Goal: Book appointment/travel/reservation

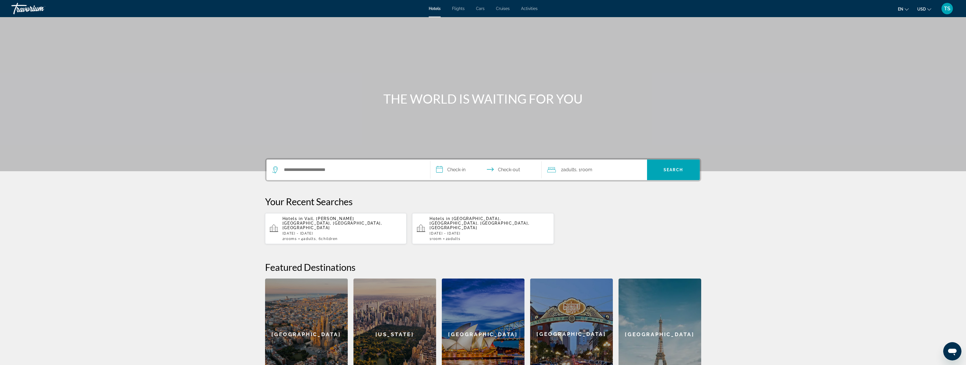
click at [24, 13] on div "Travorium" at bounding box center [39, 8] width 57 height 15
click at [30, 8] on div "Travorium" at bounding box center [39, 8] width 57 height 15
click at [24, 9] on div "Travorium" at bounding box center [39, 8] width 57 height 15
click at [317, 171] on input "Search hotel destination" at bounding box center [352, 169] width 138 height 9
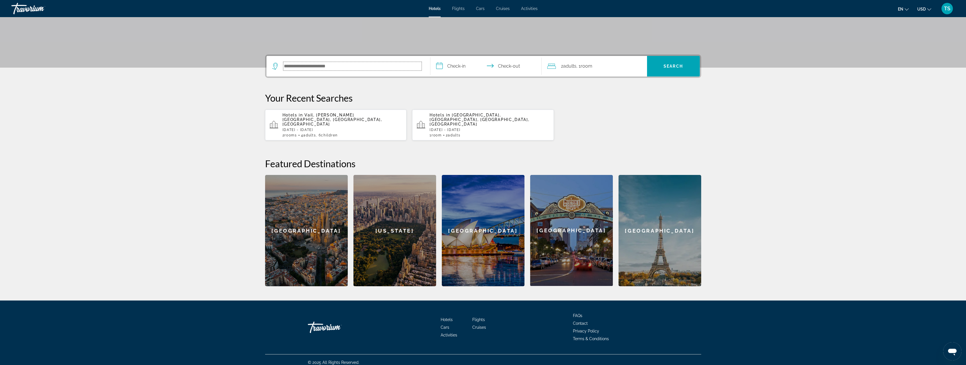
scroll to position [104, 0]
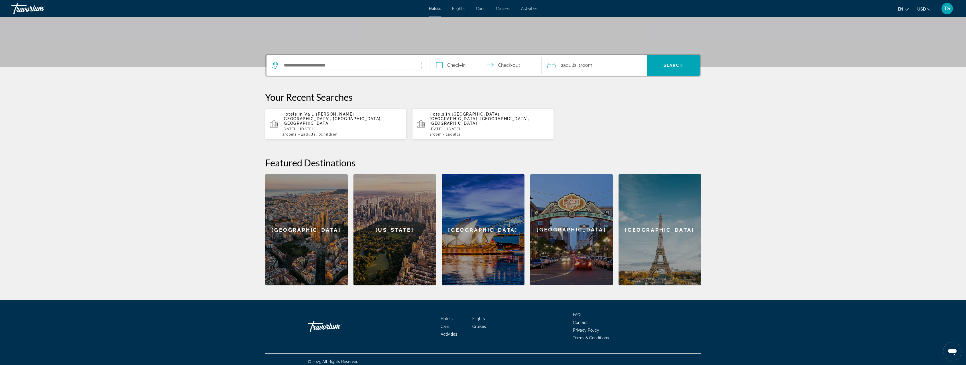
click at [325, 66] on input "Search hotel destination" at bounding box center [352, 65] width 138 height 9
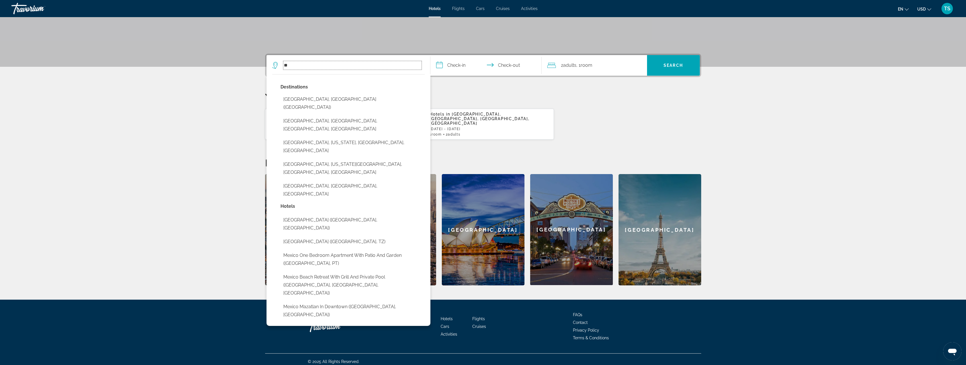
type input "*"
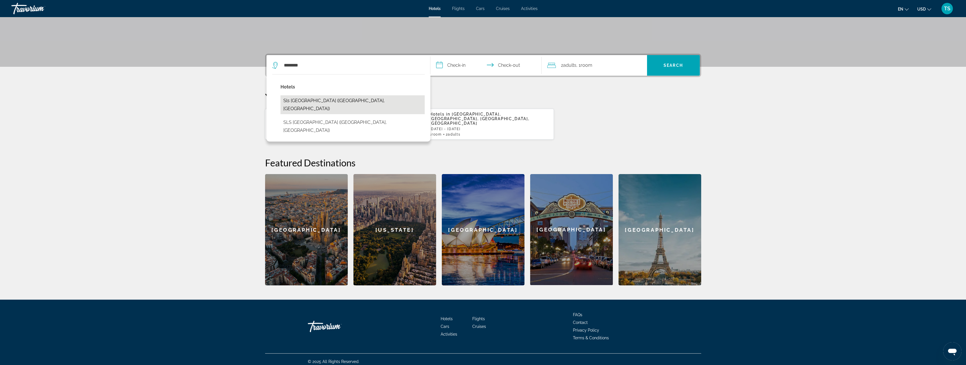
click at [333, 99] on button "Sls [GEOGRAPHIC_DATA] ([GEOGRAPHIC_DATA], [GEOGRAPHIC_DATA])" at bounding box center [352, 104] width 144 height 19
type input "**********"
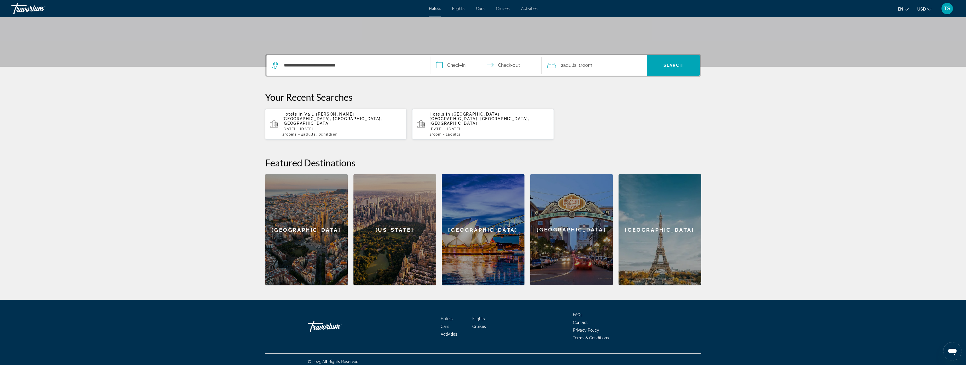
click at [453, 65] on input "**********" at bounding box center [486, 66] width 113 height 22
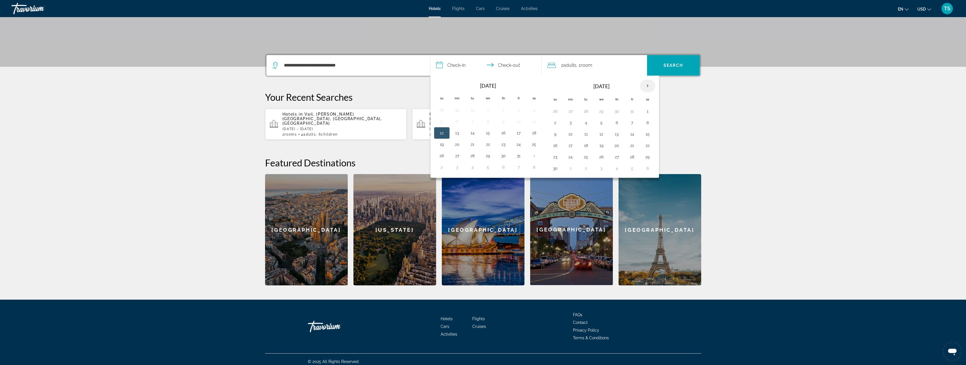
click at [648, 86] on th "Next month" at bounding box center [647, 86] width 15 height 13
click at [571, 111] on button "1" at bounding box center [570, 111] width 9 height 8
click at [515, 64] on input "**********" at bounding box center [486, 66] width 113 height 22
click at [572, 121] on button "8" at bounding box center [570, 123] width 9 height 8
type input "**********"
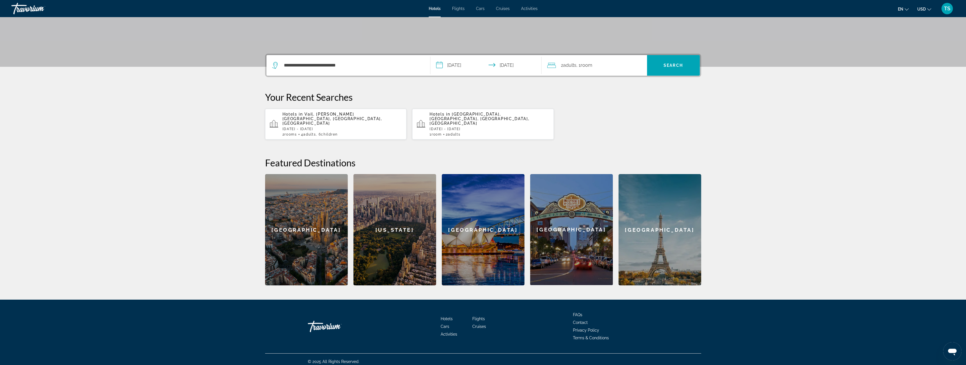
click at [603, 66] on div "2 Adult Adults , 1 Room rooms" at bounding box center [597, 65] width 100 height 8
click at [640, 103] on icon "Increment children" at bounding box center [638, 102] width 5 height 7
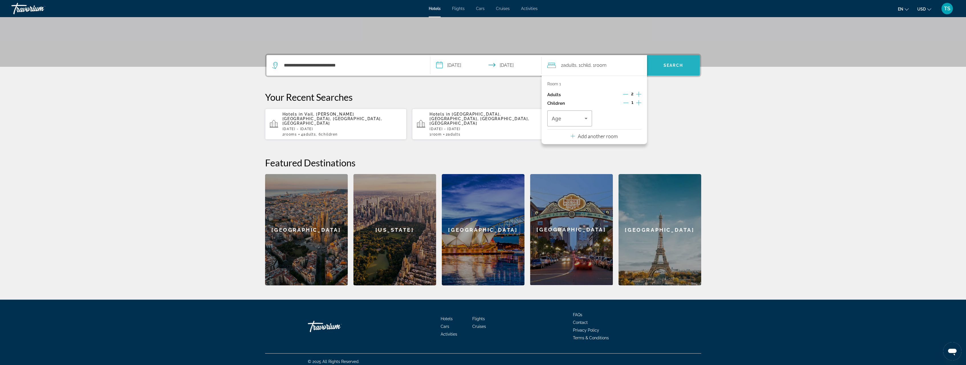
click at [676, 66] on span "Search" at bounding box center [673, 65] width 19 height 5
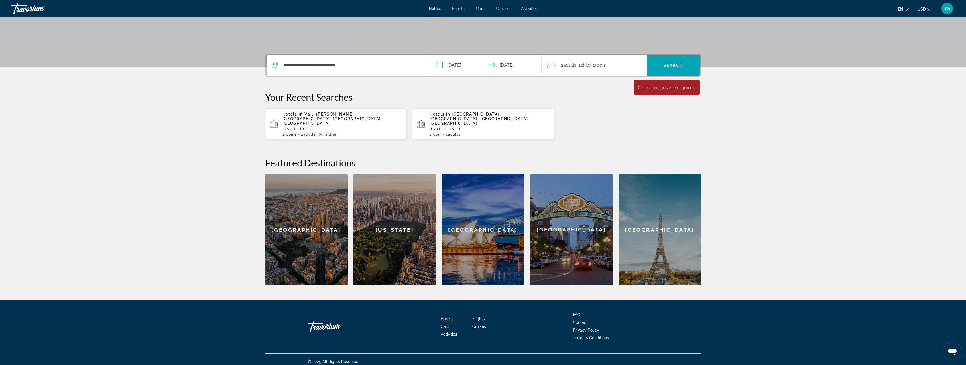
click at [607, 69] on span ", 1 Room rooms" at bounding box center [599, 65] width 16 height 8
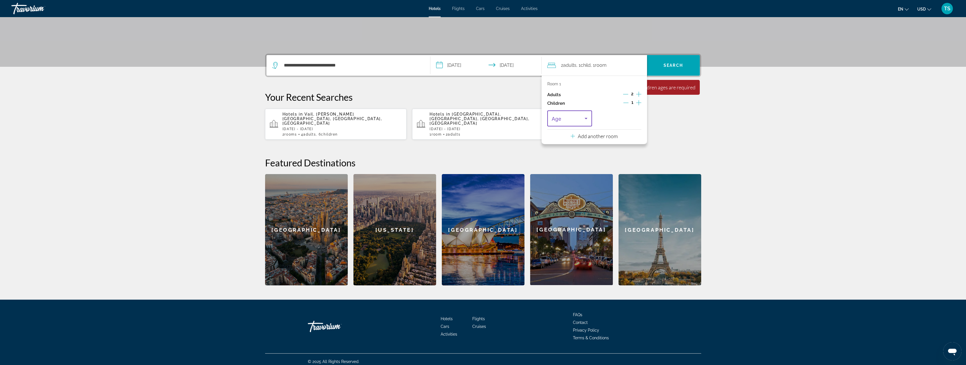
click at [586, 120] on icon "Travelers: 2 adults, 1 child" at bounding box center [586, 118] width 7 height 7
click at [566, 164] on mat-option "2" at bounding box center [569, 163] width 45 height 14
click at [585, 119] on icon "Travelers: 2 adults, 1 child" at bounding box center [586, 118] width 7 height 7
click at [559, 176] on mat-option "3" at bounding box center [569, 177] width 45 height 14
click at [672, 67] on span "Search" at bounding box center [673, 65] width 19 height 5
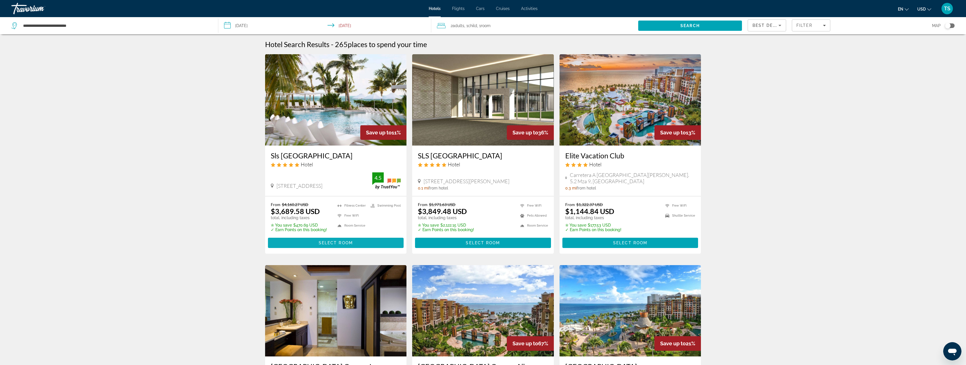
click at [324, 242] on span "Select Room" at bounding box center [336, 242] width 34 height 5
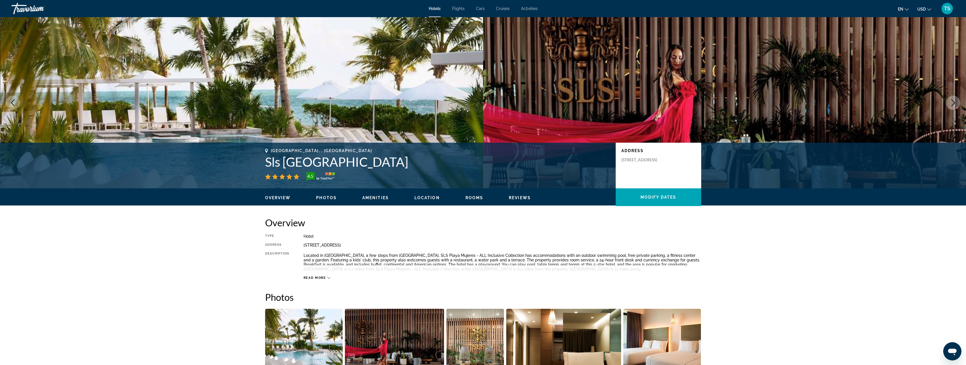
click at [43, 12] on div "Travorium" at bounding box center [39, 8] width 57 height 15
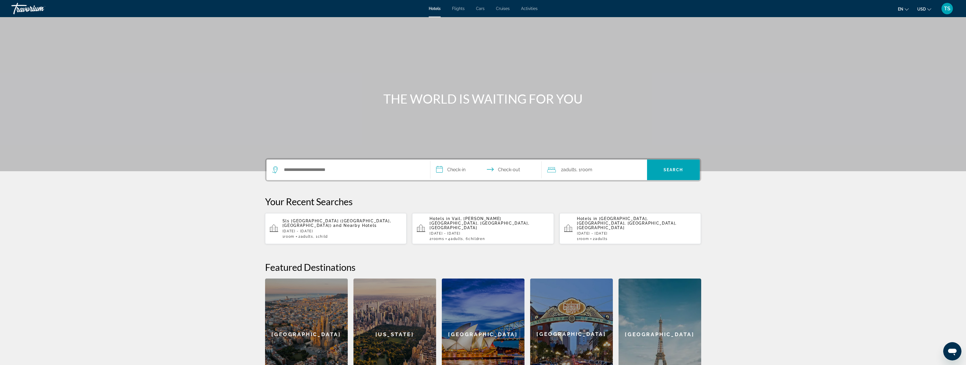
click at [36, 11] on div "Travorium" at bounding box center [39, 8] width 57 height 15
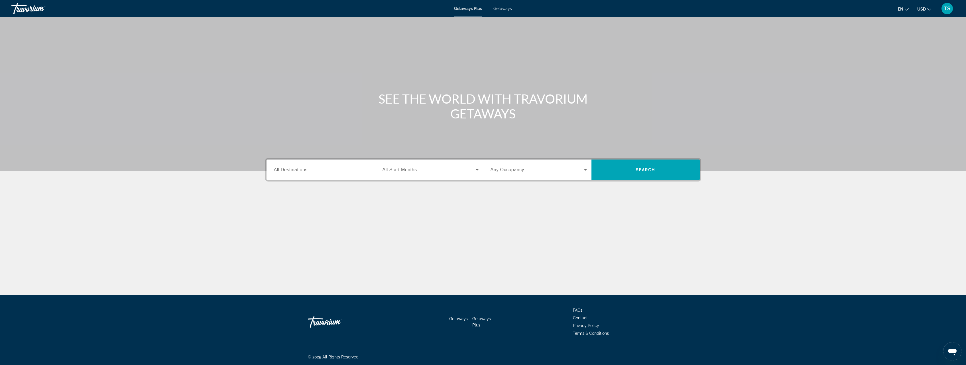
click at [304, 172] on span "All Destinations" at bounding box center [291, 169] width 34 height 5
click at [304, 172] on input "Destination All Destinations" at bounding box center [322, 169] width 96 height 7
click at [294, 225] on span "Select destination: Mexico (1,078 units available)" at bounding box center [323, 223] width 88 height 14
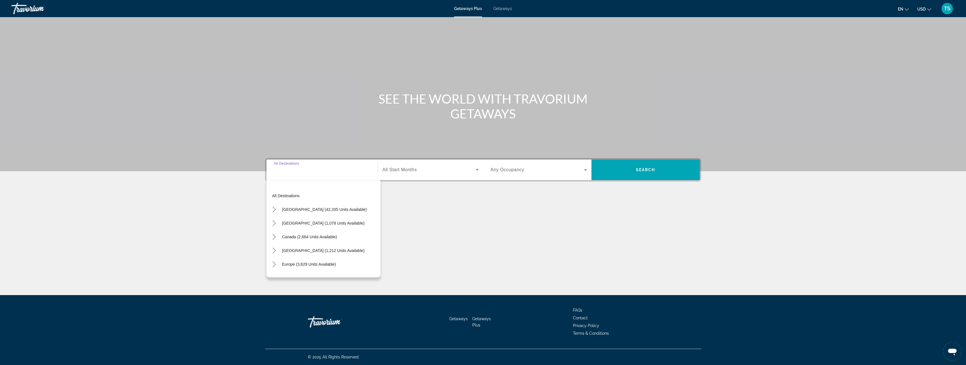
type input "**********"
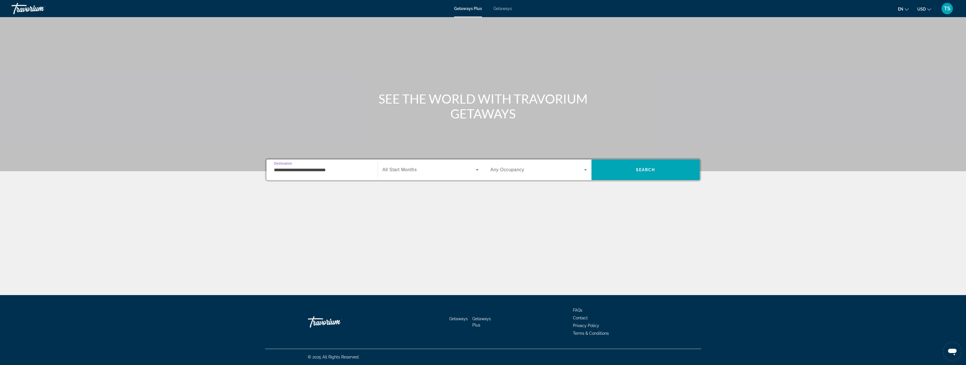
click at [478, 170] on icon "Search widget" at bounding box center [477, 169] width 7 height 7
click at [395, 228] on span "[DATE]" at bounding box center [389, 227] width 13 height 7
click at [583, 170] on icon "Search widget" at bounding box center [585, 169] width 7 height 7
click at [510, 214] on span "3 Travelers" at bounding box center [501, 214] width 20 height 7
click at [648, 167] on span "Search" at bounding box center [645, 170] width 108 height 14
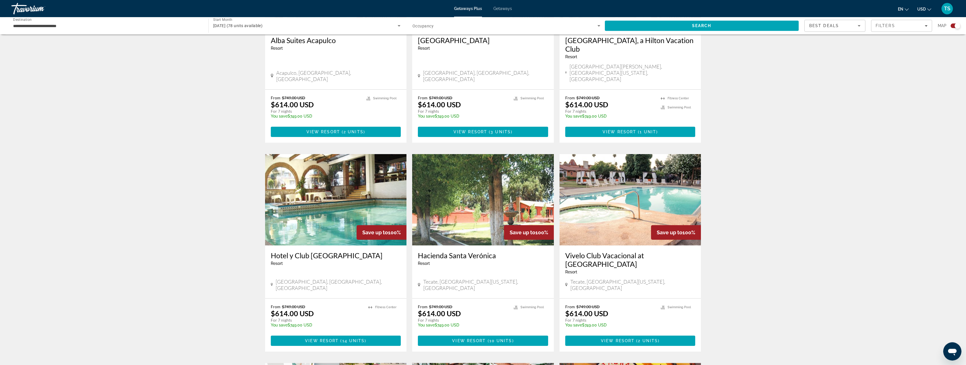
scroll to position [494, 0]
